Goal: Information Seeking & Learning: Check status

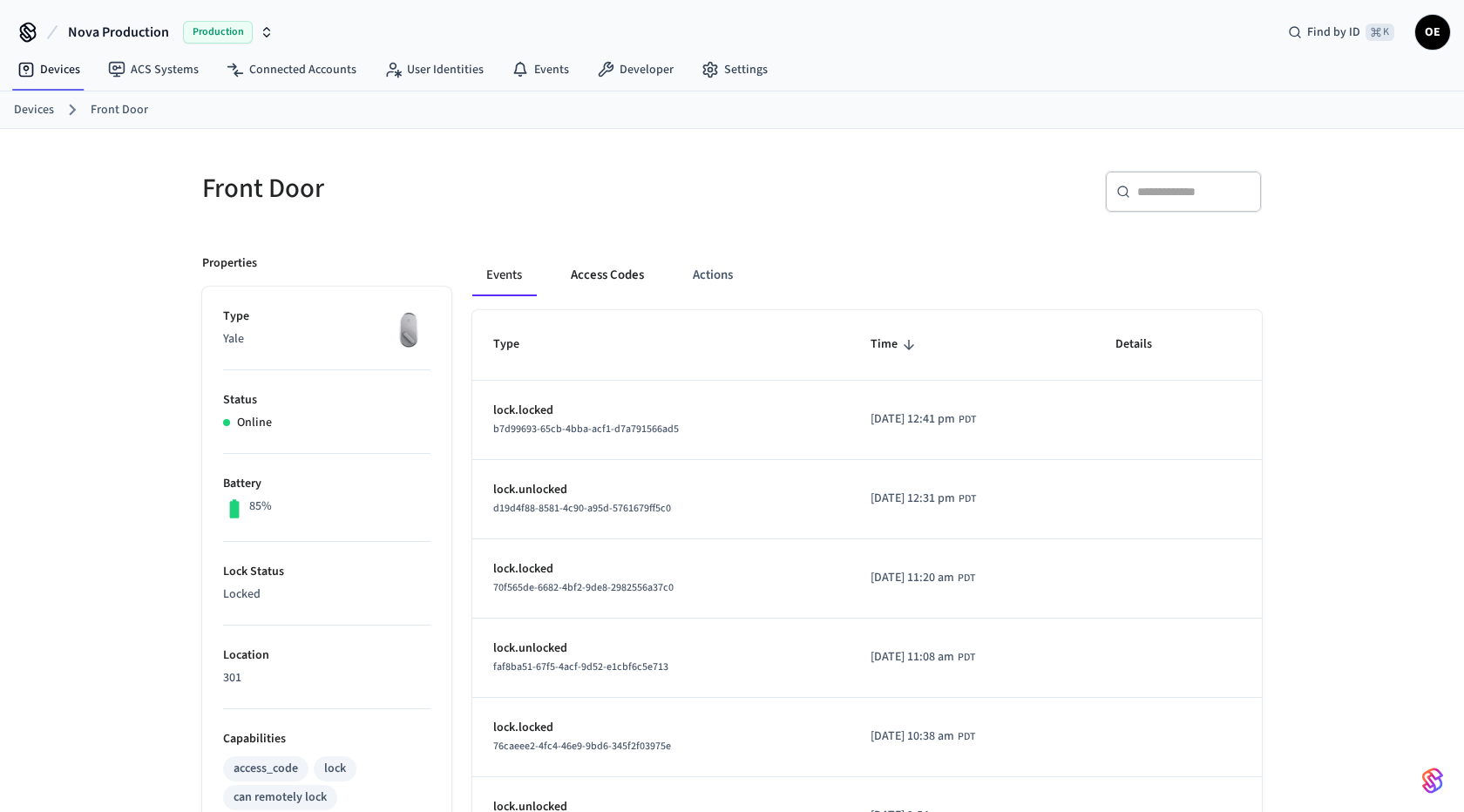
click at [592, 262] on button "Access Codes" at bounding box center [607, 275] width 101 height 42
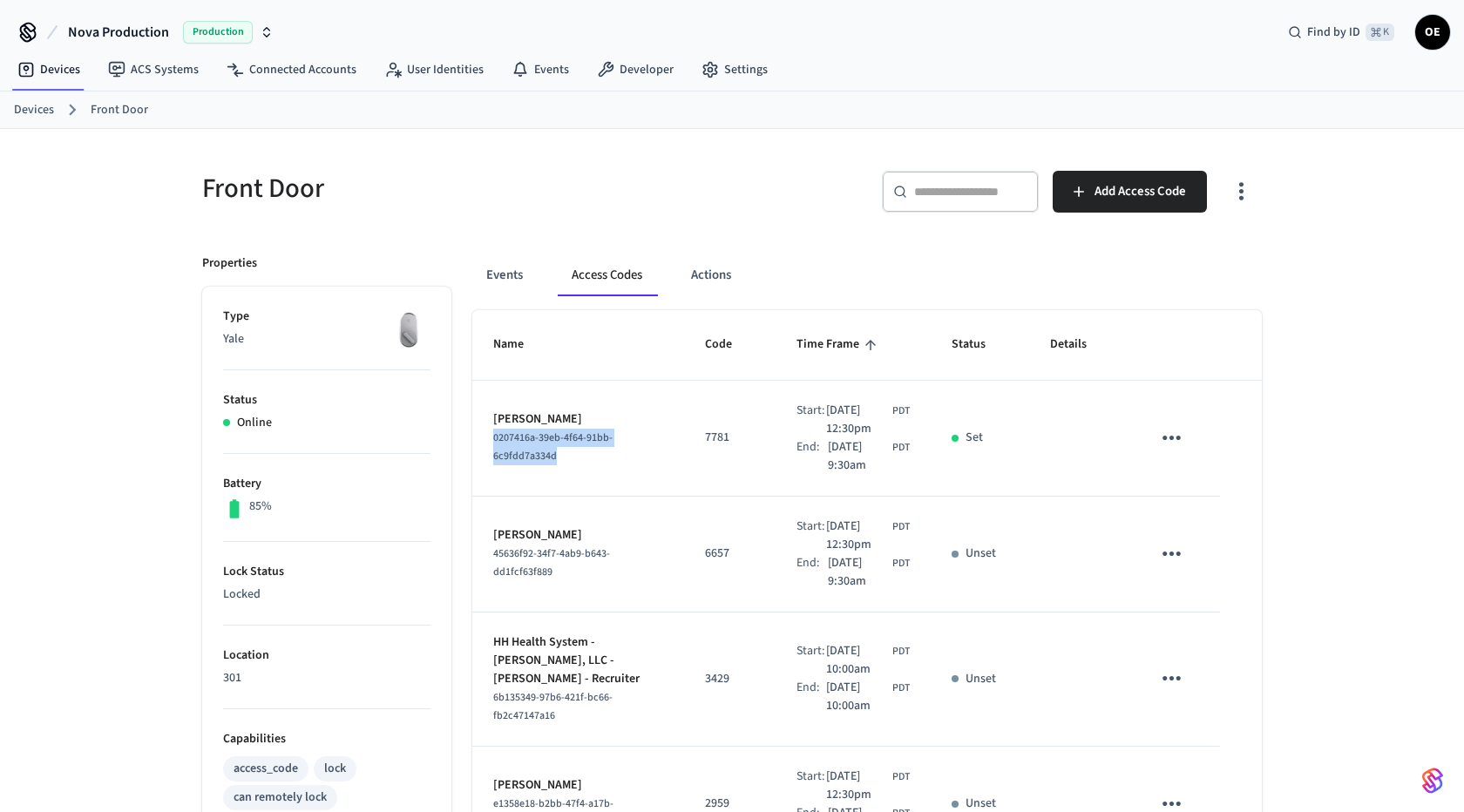
drag, startPoint x: 564, startPoint y: 453, endPoint x: 473, endPoint y: 441, distance: 91.8
click at [473, 441] on td "joe Thurman 0207416a-39eb-4f64-91bb-6c9fdd7a334d" at bounding box center [577, 438] width 212 height 116
copy span "0207416a-39eb-4f64-91bb-6c9fdd7a334d"
click at [523, 277] on button "Events" at bounding box center [504, 275] width 65 height 42
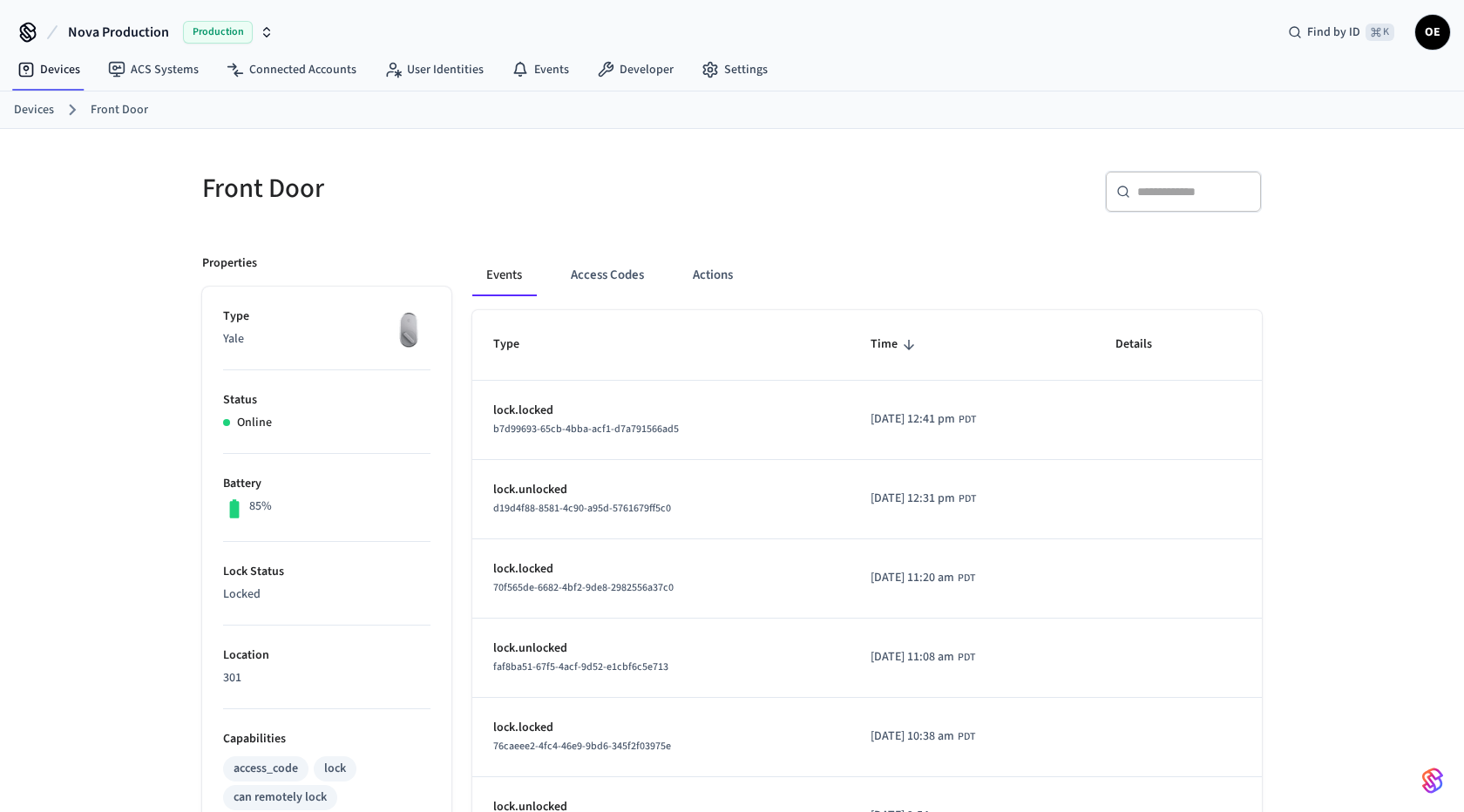
click at [1119, 187] on icon at bounding box center [1123, 192] width 14 height 14
click at [1185, 188] on input "text" at bounding box center [1194, 192] width 113 height 18
paste input "**********"
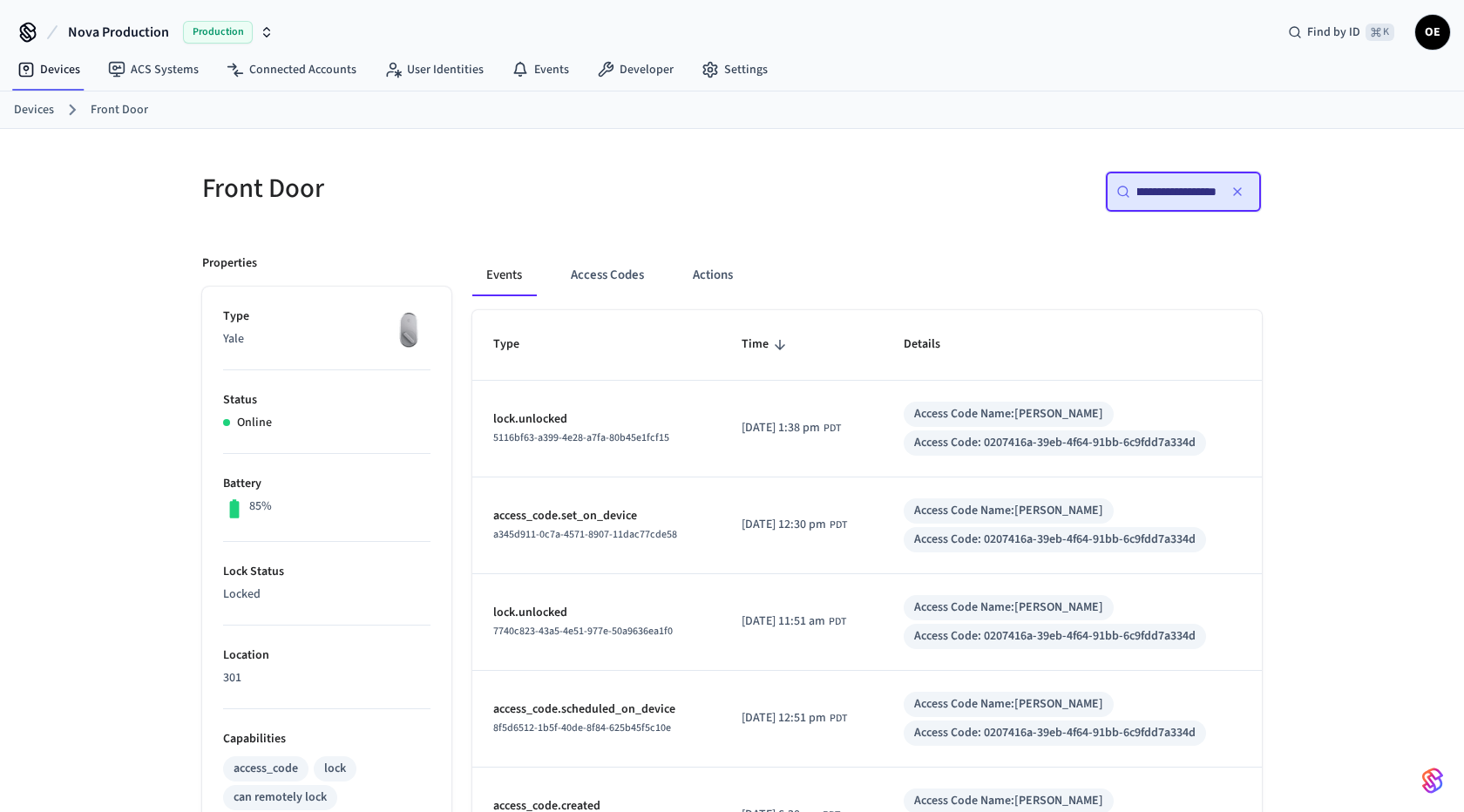
type input "**********"
click at [1327, 371] on div "**********" at bounding box center [732, 711] width 1464 height 1163
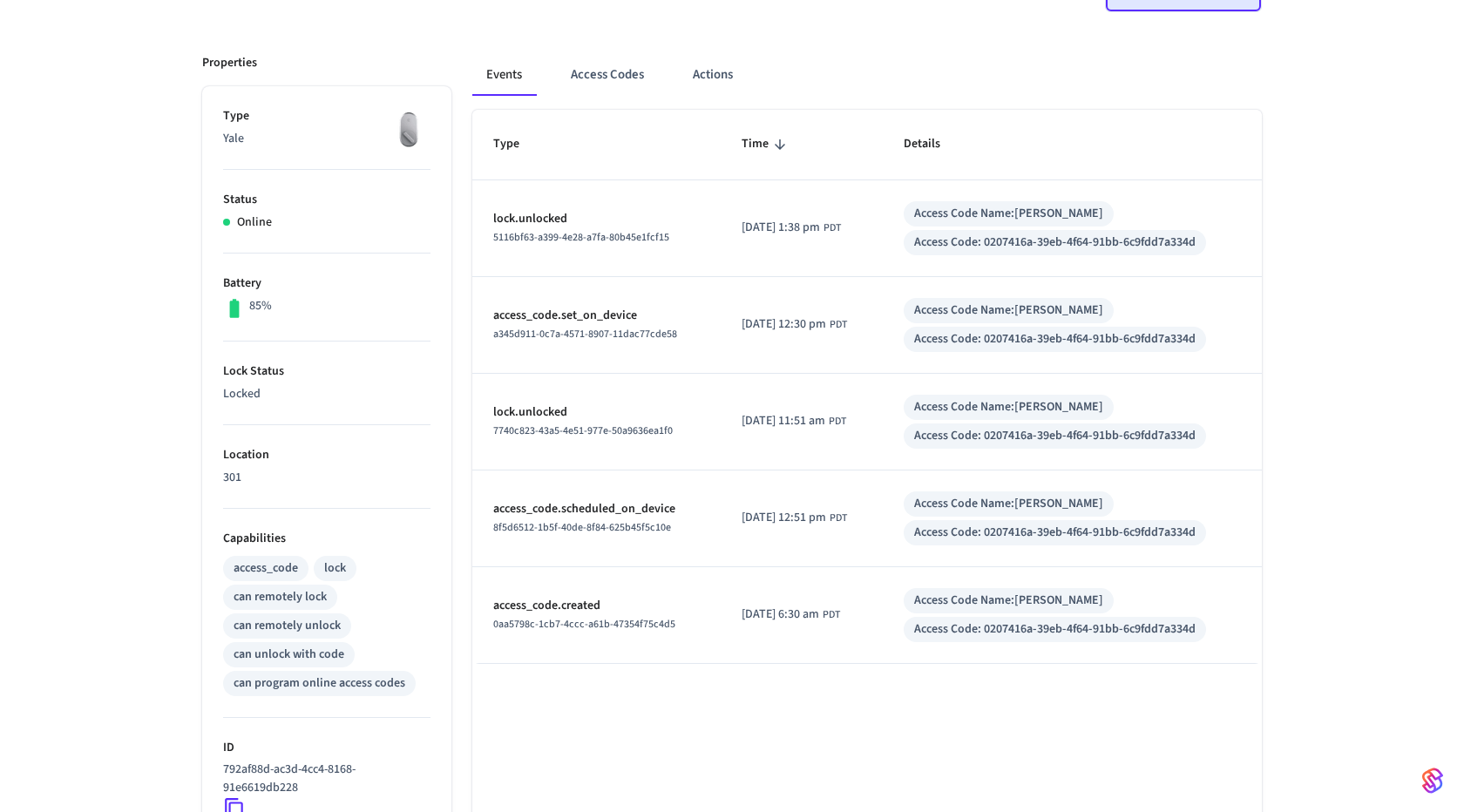
scroll to position [199, 0]
drag, startPoint x: 1000, startPoint y: 243, endPoint x: 1250, endPoint y: 242, distance: 250.0
click at [1250, 242] on td "Access Code Name: joe Thurman Access Code: 0207416a-39eb-4f64-91bb-6c9fdd7a334d" at bounding box center [1071, 230] width 379 height 96
copy div "0207416a-39eb-4f64-91bb-6c9fdd7a334d"
click at [923, 690] on div "Type Time Details lock.unlocked 5116bf63-a399-4e28-a7fa-80b45e1fcf15 2025/10/06…" at bounding box center [867, 602] width 789 height 982
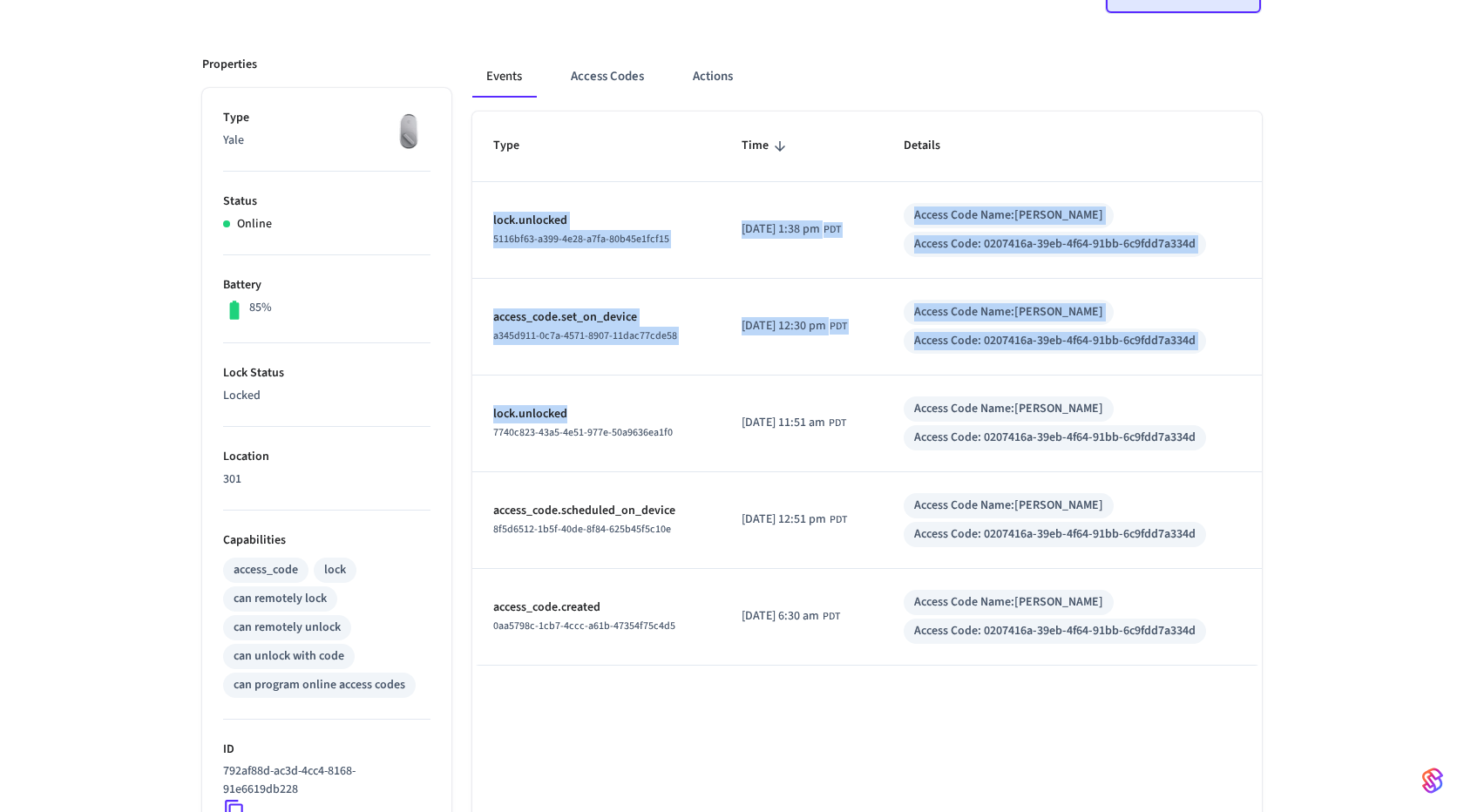
drag, startPoint x: 575, startPoint y: 412, endPoint x: 465, endPoint y: 409, distance: 110.0
click at [465, 409] on div "Events Access Codes Actions Type Time Details lock.unlocked 5116bf63-a399-4e28-…" at bounding box center [856, 564] width 810 height 1058
click at [594, 411] on p "lock.unlocked" at bounding box center [596, 414] width 207 height 18
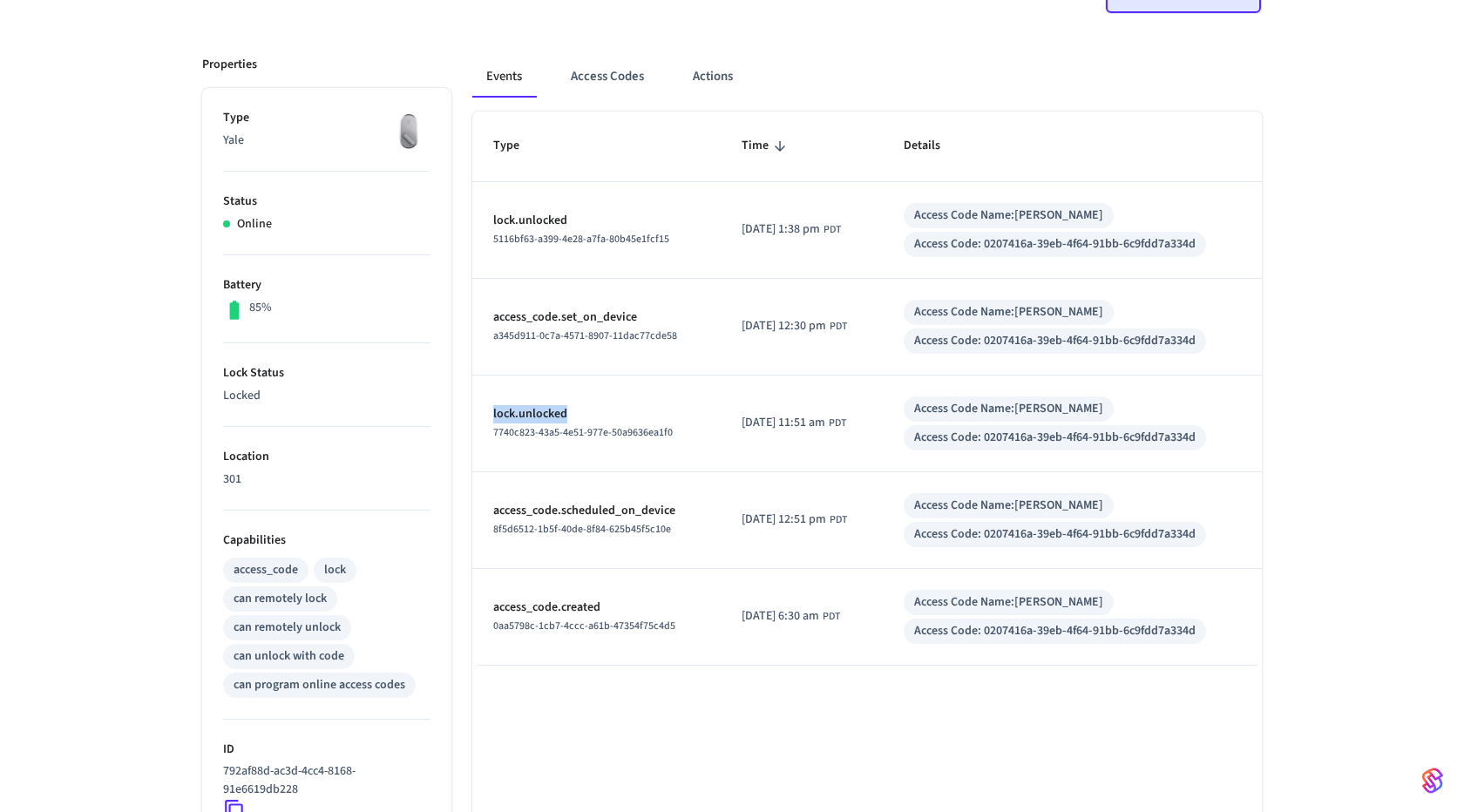
drag, startPoint x: 580, startPoint y: 411, endPoint x: 494, endPoint y: 411, distance: 86.0
click at [494, 411] on p "lock.unlocked" at bounding box center [596, 414] width 207 height 18
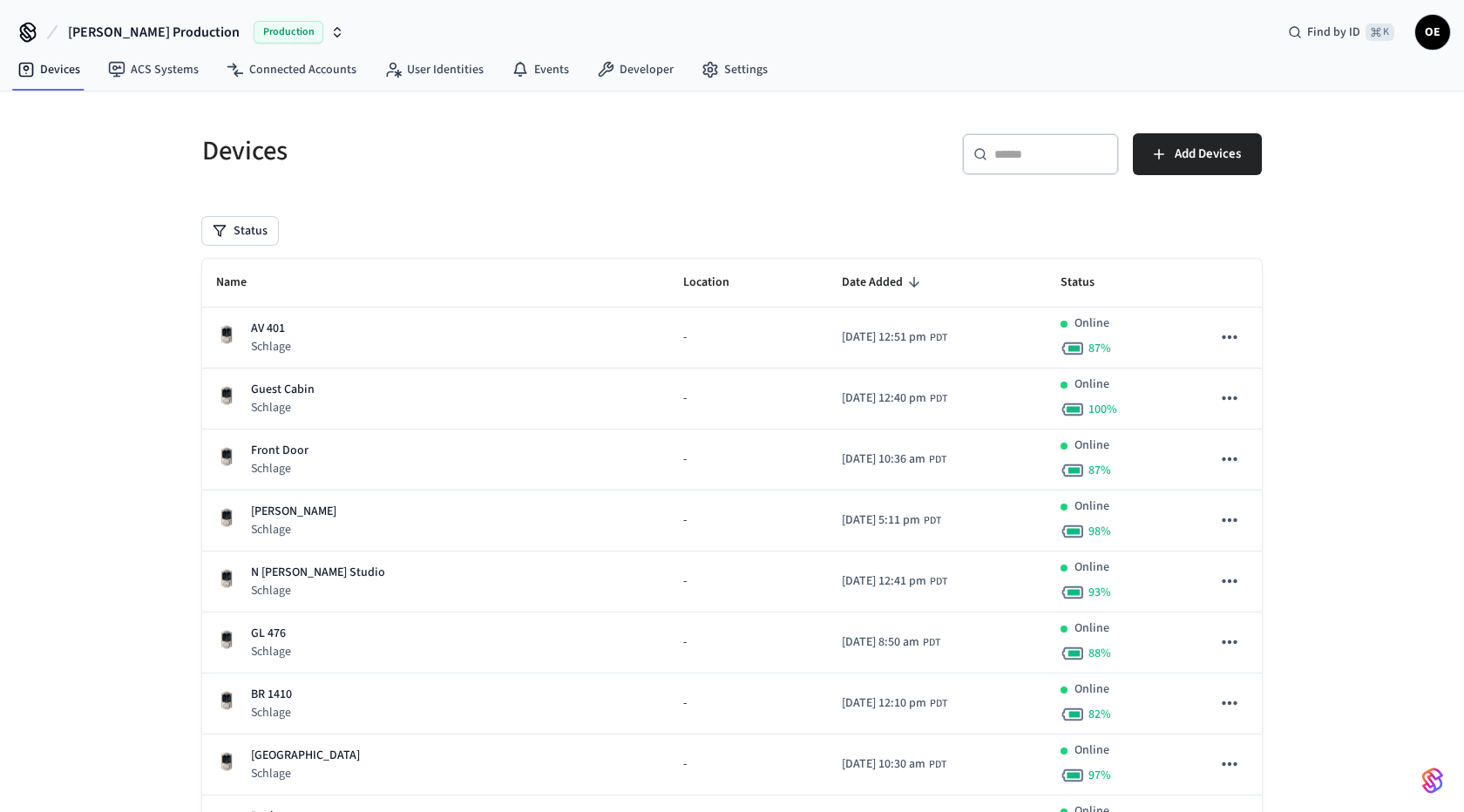
click at [1063, 162] on div "​ ​" at bounding box center [1041, 154] width 157 height 42
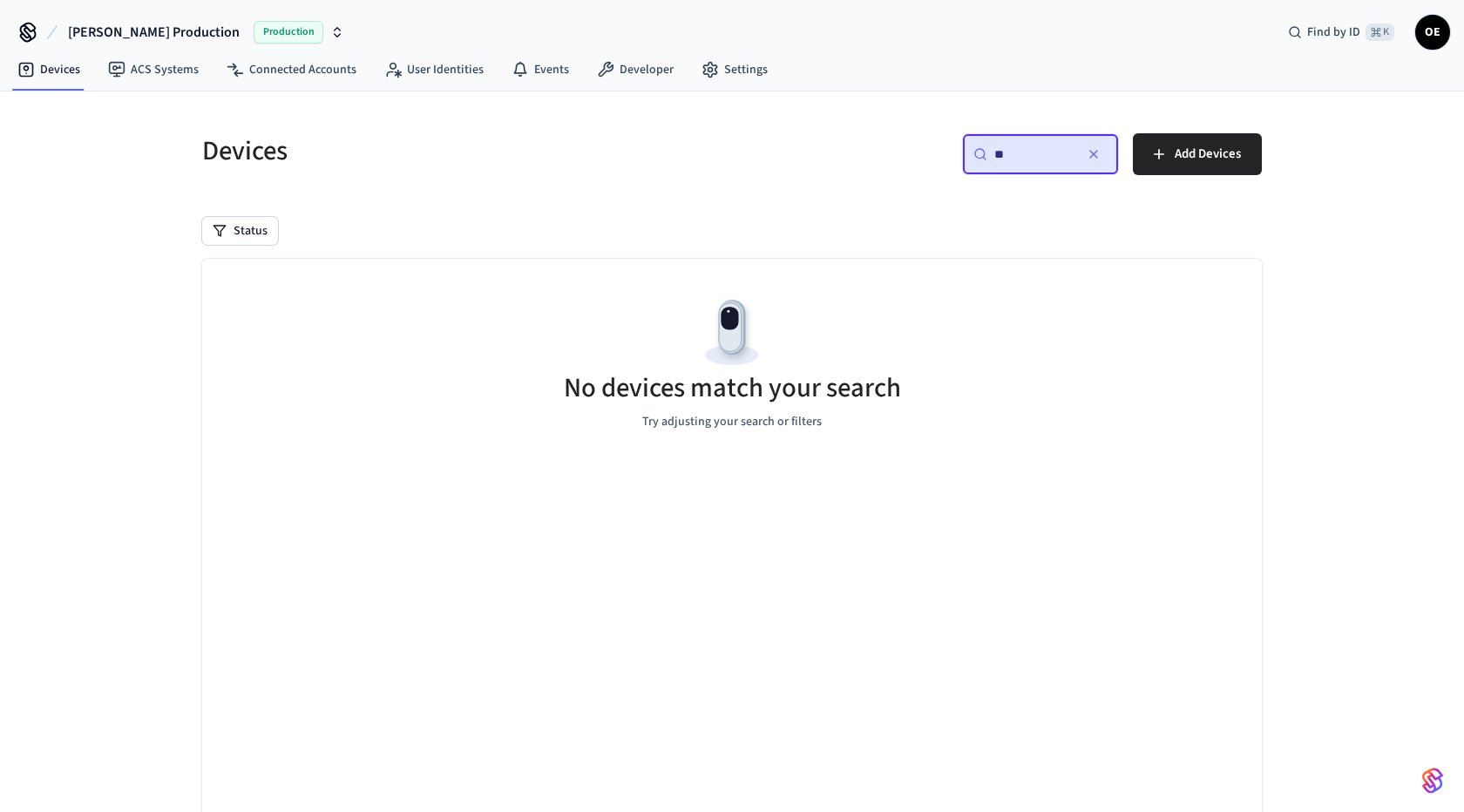
type input "*"
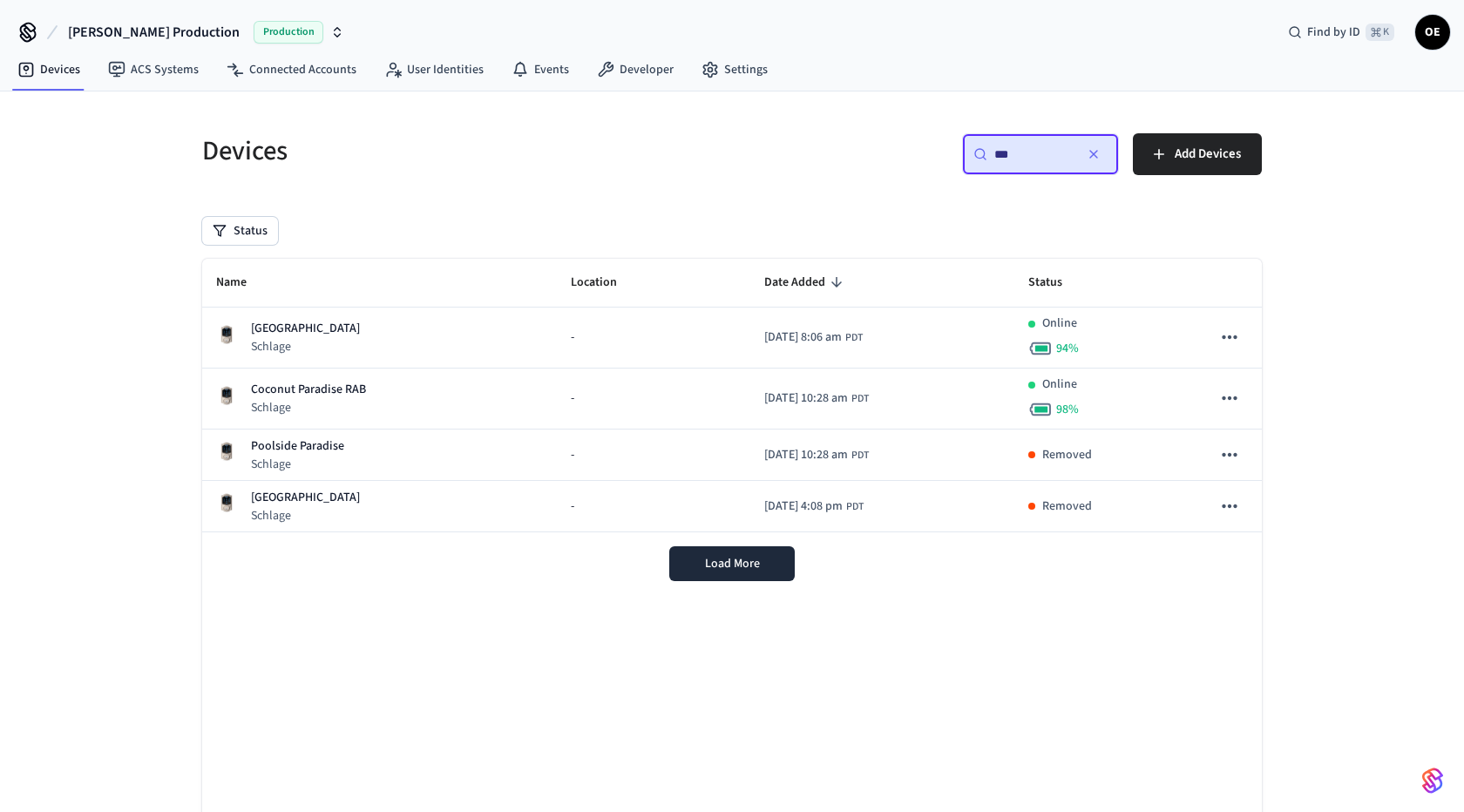
paste input "**********"
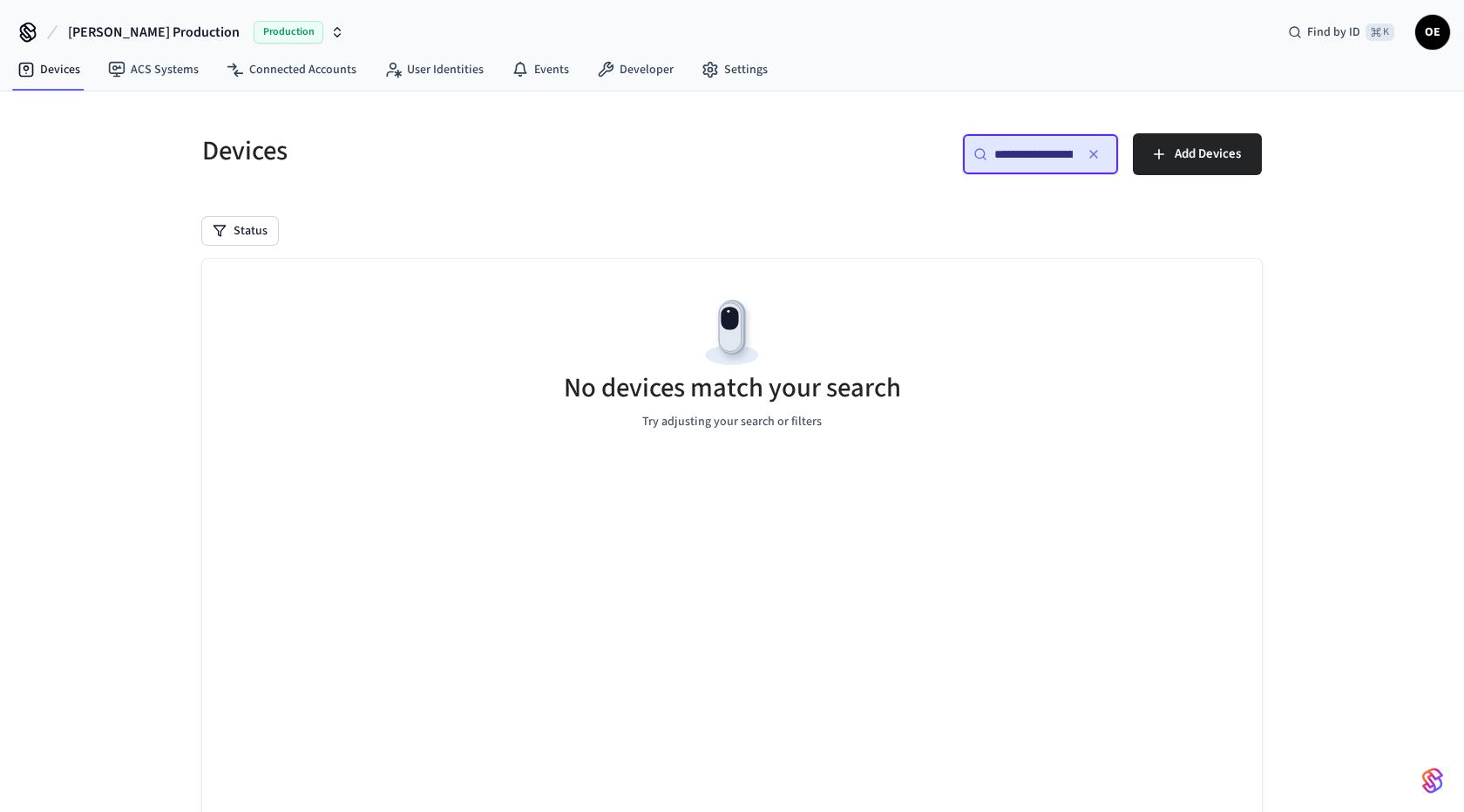
scroll to position [0, 48]
type input "**********"
click at [405, 180] on div "Devices" at bounding box center [450, 150] width 540 height 77
click at [1013, 159] on input "**********" at bounding box center [1034, 154] width 80 height 18
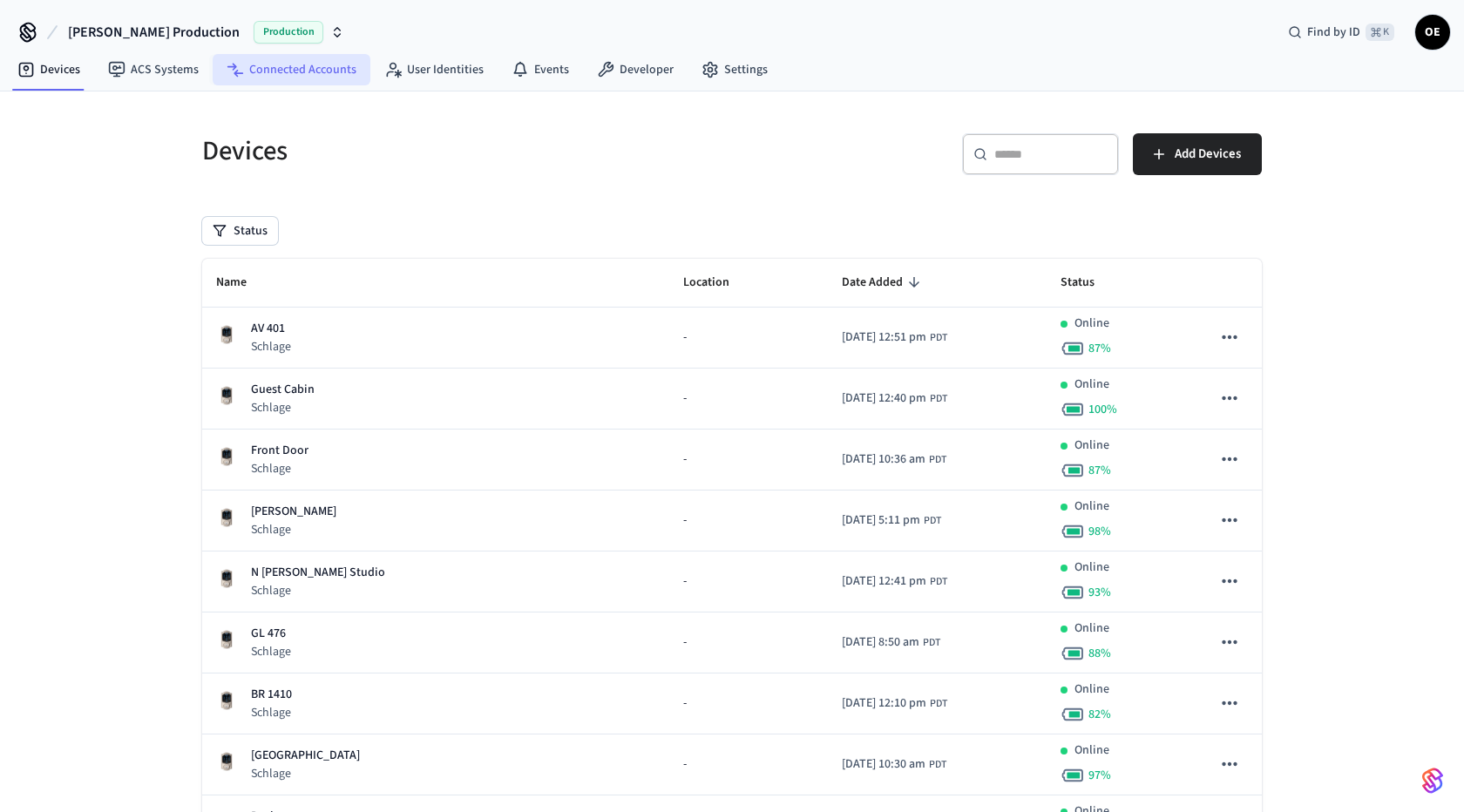
click at [278, 82] on link "Connected Accounts" at bounding box center [291, 70] width 158 height 32
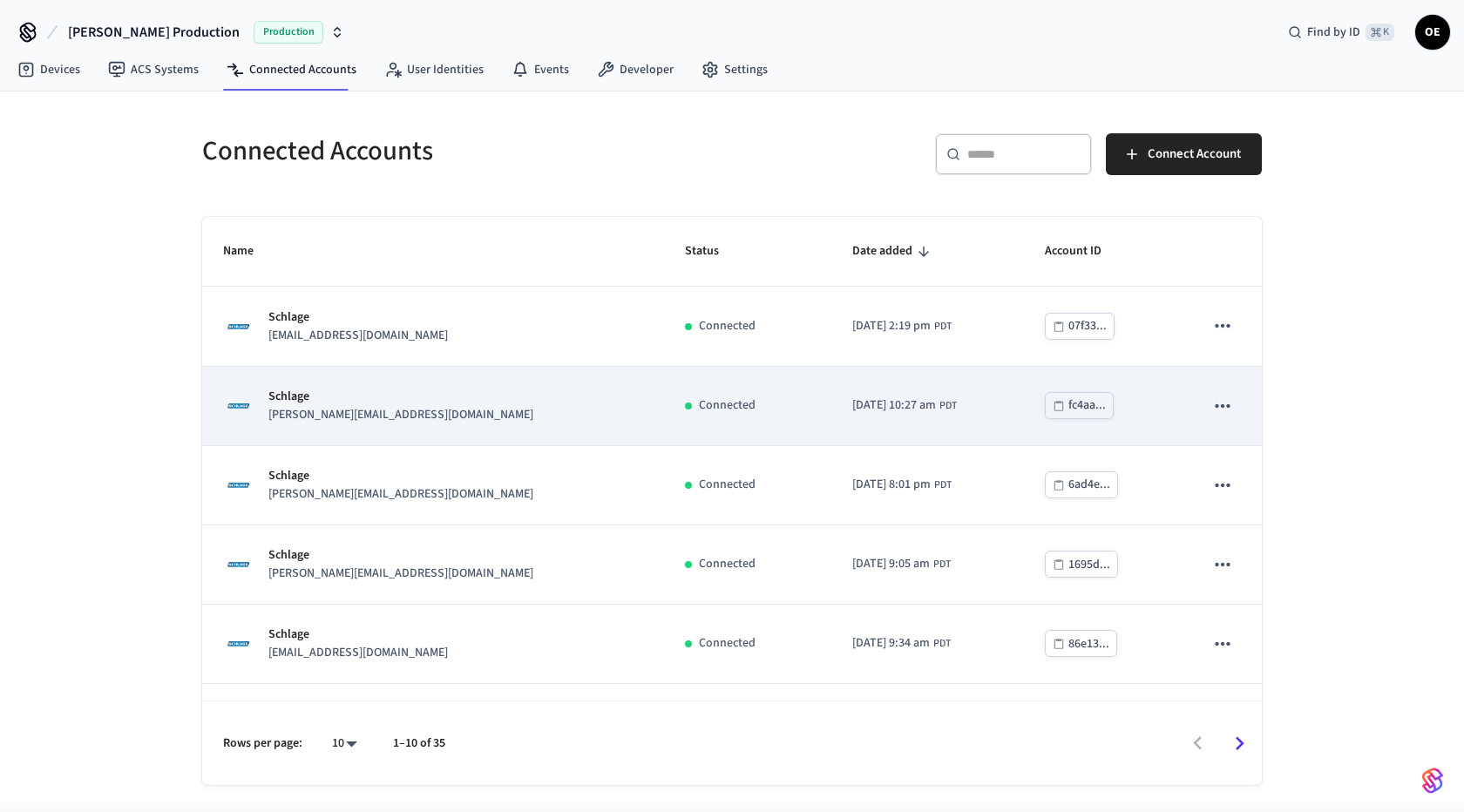
scroll to position [376, 0]
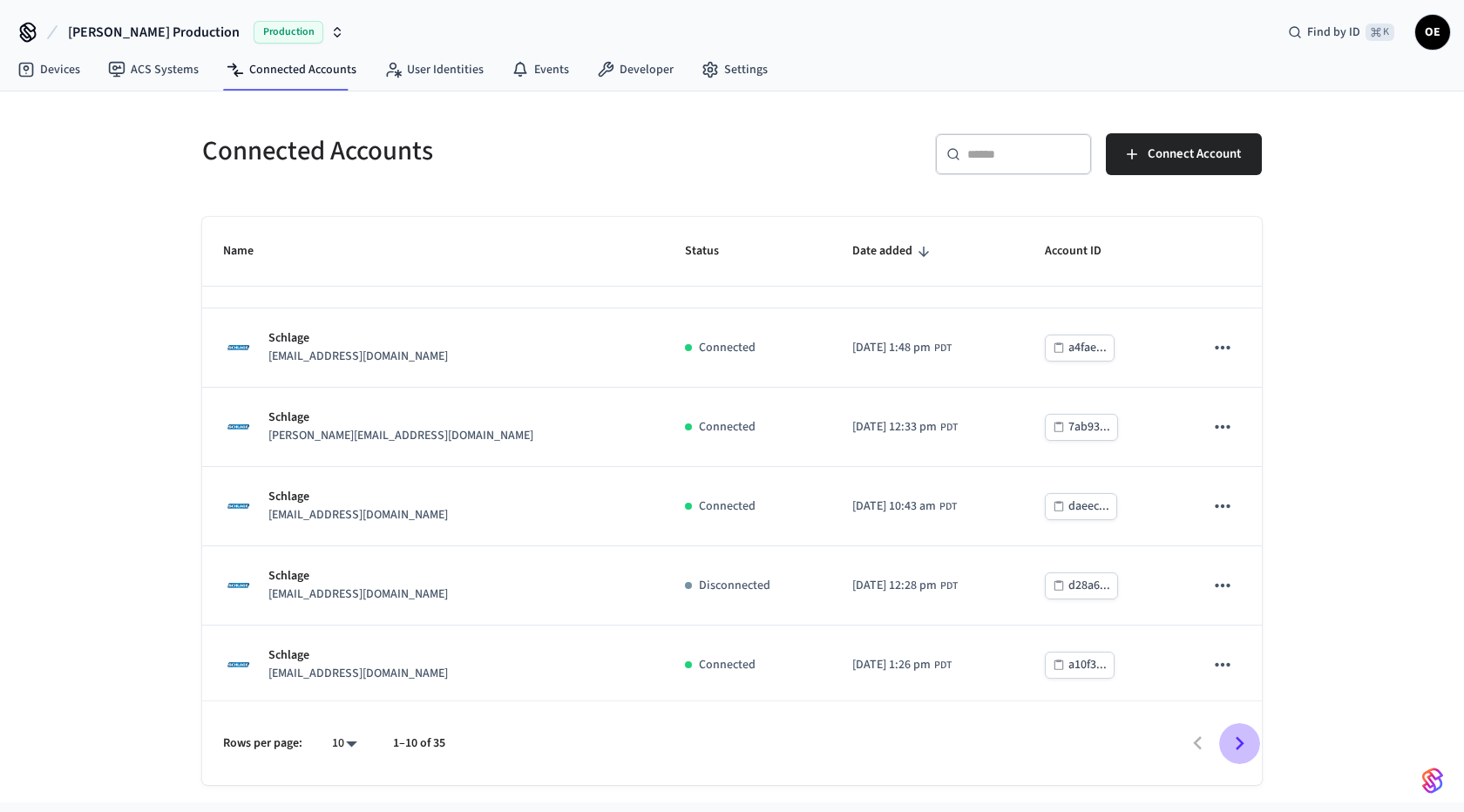
click at [1231, 745] on icon "Go to next page" at bounding box center [1238, 743] width 27 height 27
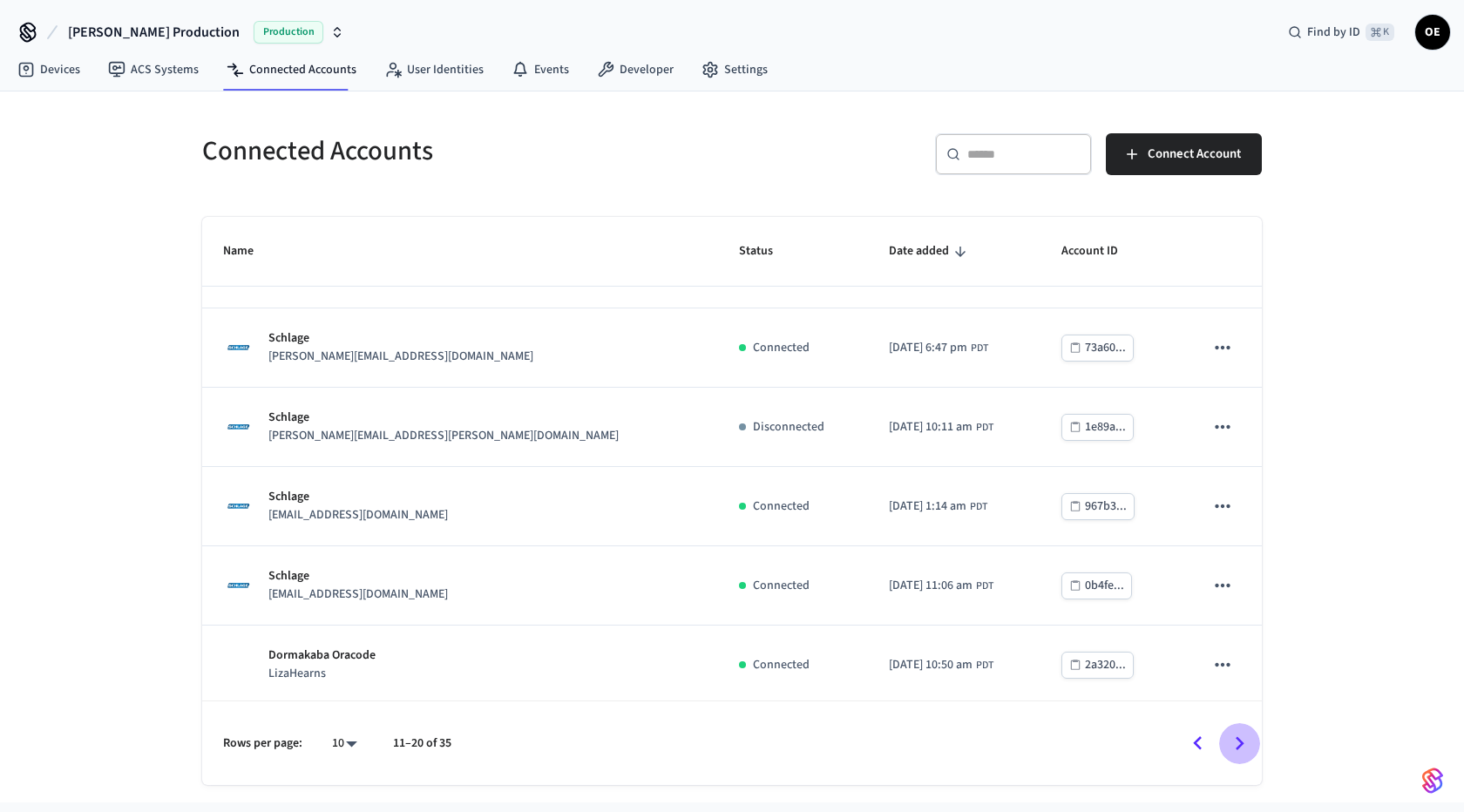
click at [1231, 745] on icon "Go to next page" at bounding box center [1238, 743] width 27 height 27
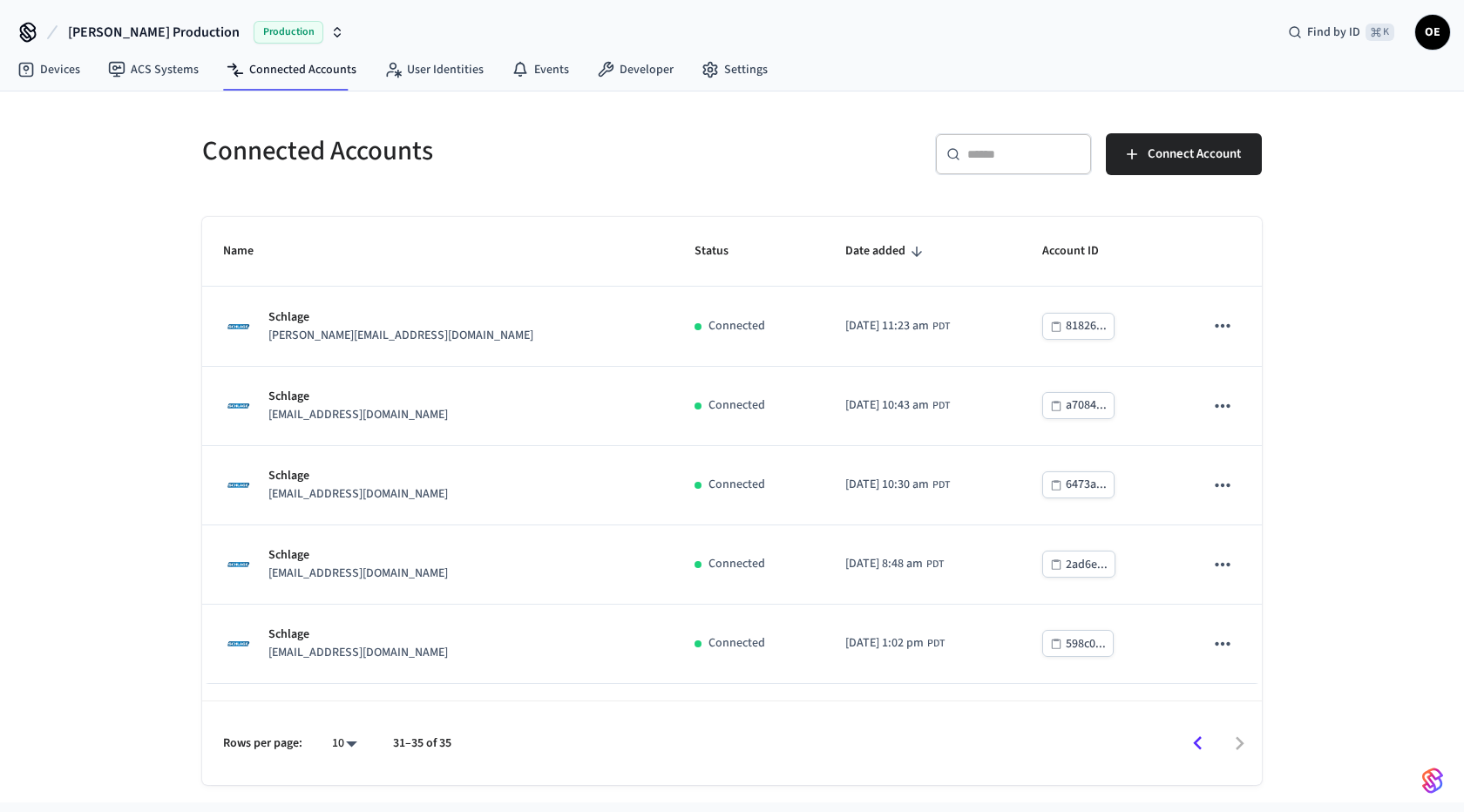
click at [1231, 745] on div at bounding box center [865, 743] width 791 height 41
click at [1243, 737] on div at bounding box center [865, 743] width 791 height 41
click at [1215, 740] on button "Go to previous page" at bounding box center [1197, 743] width 41 height 41
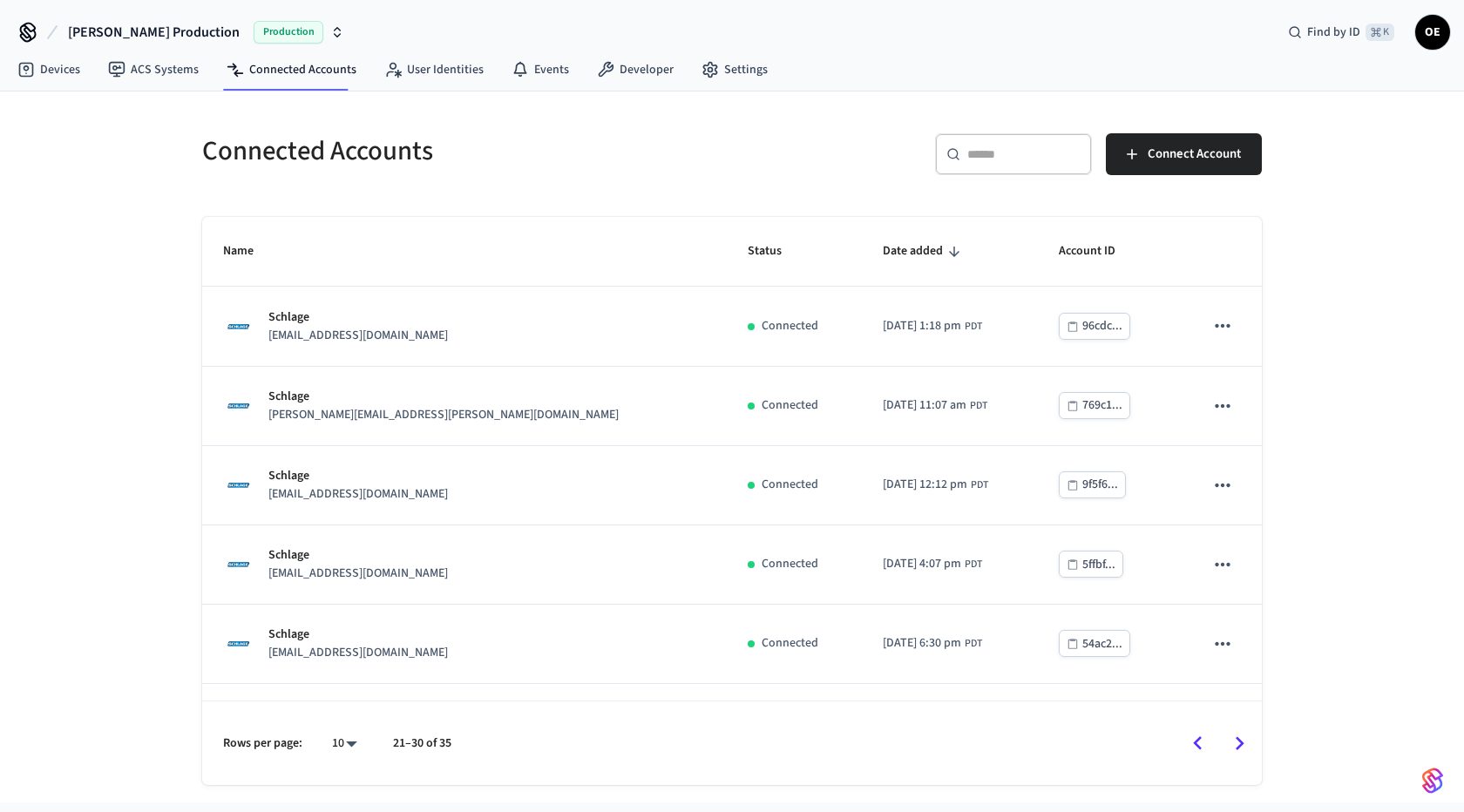
click at [1215, 740] on button "Go to previous page" at bounding box center [1197, 743] width 41 height 41
